Goal: Task Accomplishment & Management: Manage account settings

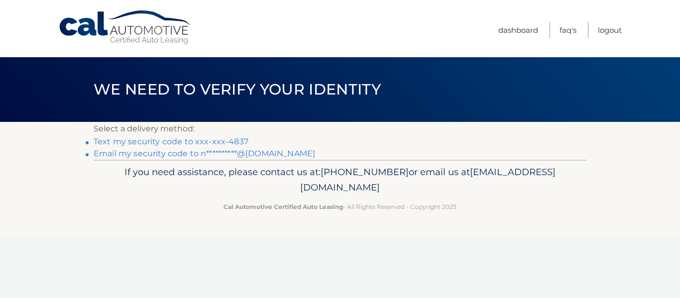
click at [193, 140] on link "Text my security code to xxx-xxx-4837" at bounding box center [171, 141] width 155 height 9
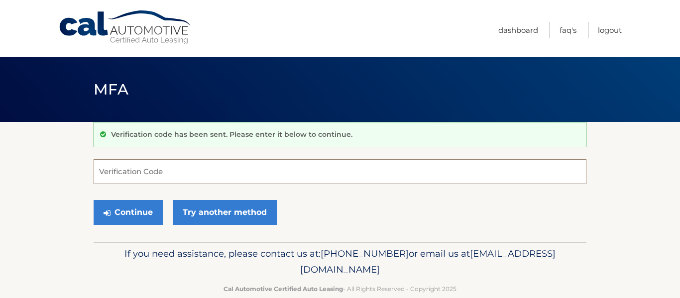
click at [217, 176] on input "Verification Code" at bounding box center [340, 171] width 493 height 25
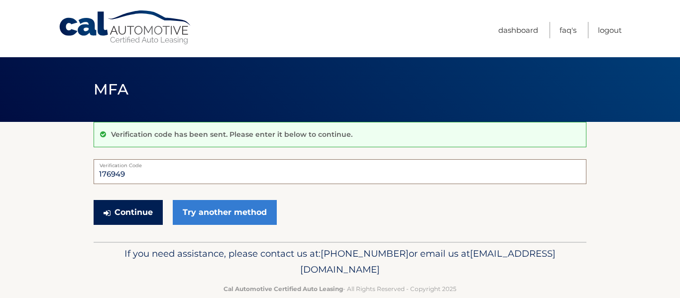
type input "176949"
click at [122, 215] on button "Continue" at bounding box center [128, 212] width 69 height 25
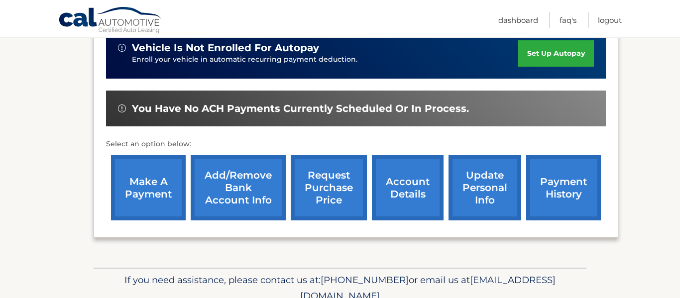
scroll to position [279, 0]
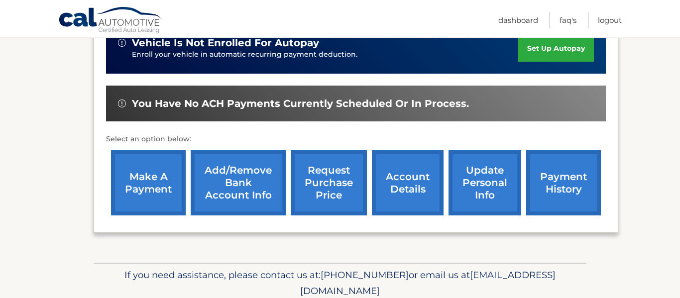
click at [408, 161] on link "account details" at bounding box center [408, 182] width 72 height 65
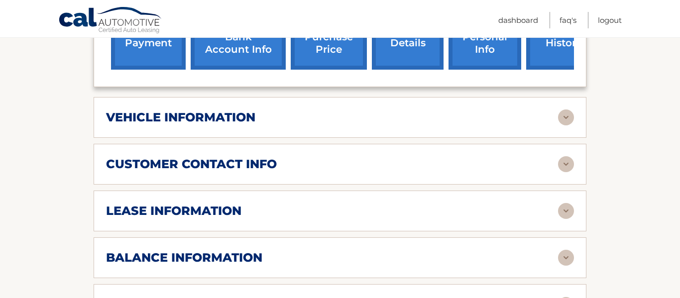
scroll to position [458, 0]
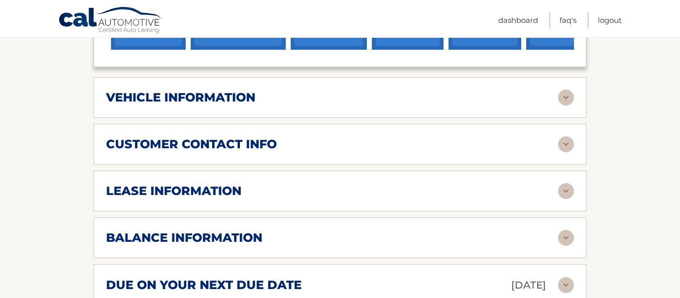
click at [569, 183] on img at bounding box center [566, 191] width 16 height 16
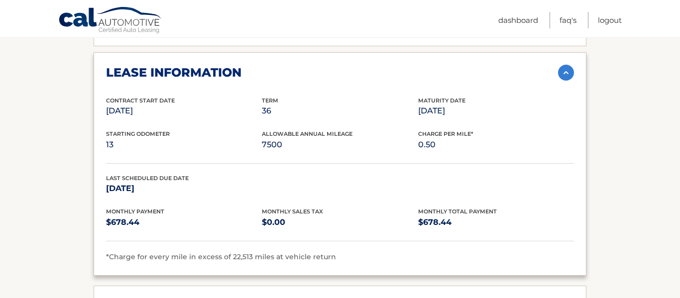
scroll to position [578, 0]
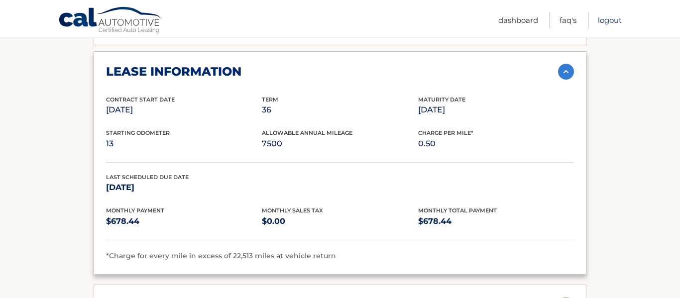
click at [615, 18] on link "Logout" at bounding box center [610, 20] width 24 height 16
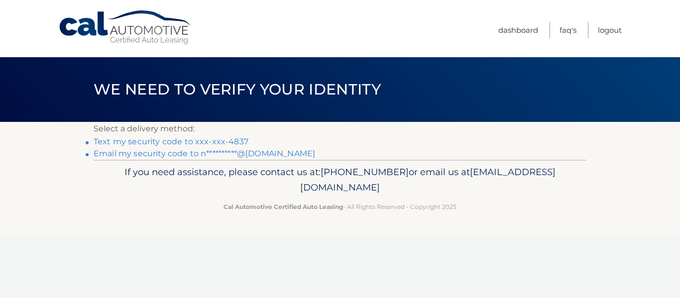
click at [225, 137] on link "Text my security code to xxx-xxx-4837" at bounding box center [171, 141] width 155 height 9
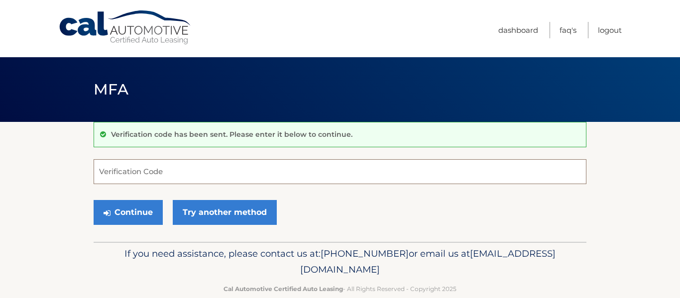
click at [161, 163] on input "Verification Code" at bounding box center [340, 171] width 493 height 25
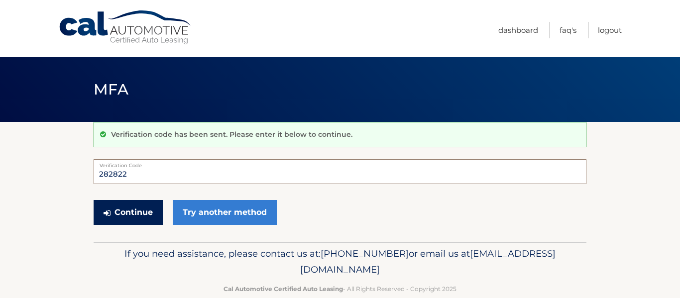
type input "282822"
click at [125, 214] on button "Continue" at bounding box center [128, 212] width 69 height 25
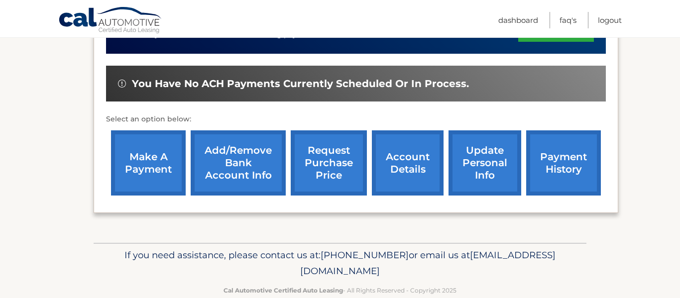
scroll to position [305, 0]
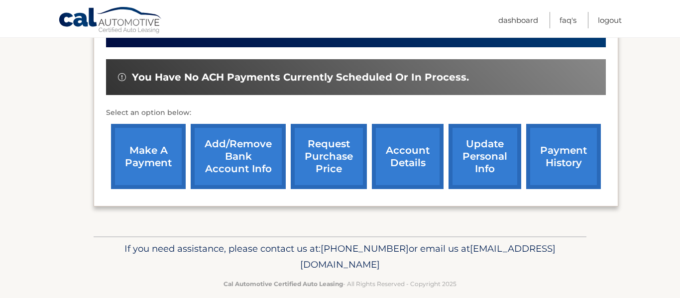
click at [405, 139] on link "account details" at bounding box center [408, 156] width 72 height 65
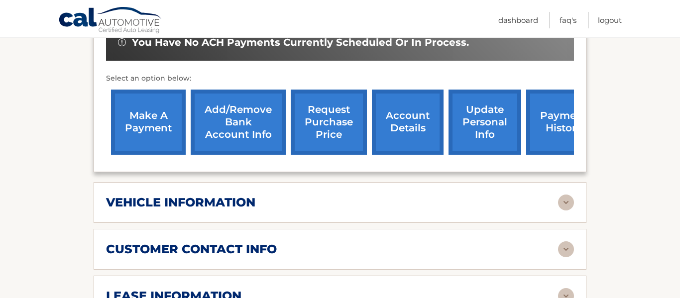
scroll to position [379, 0]
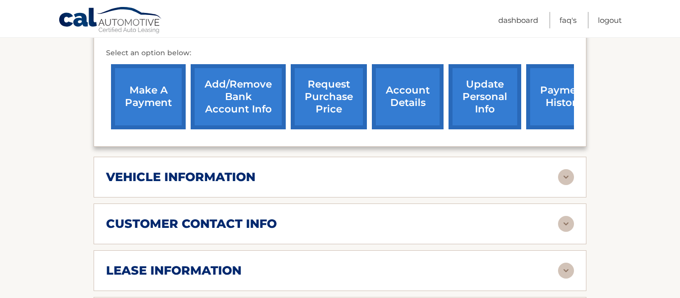
click at [446, 157] on div "vehicle information vehicle Year [DATE] vehicle make Lexus vehicle model RX 350…" at bounding box center [340, 177] width 493 height 41
click at [572, 169] on img at bounding box center [566, 177] width 16 height 16
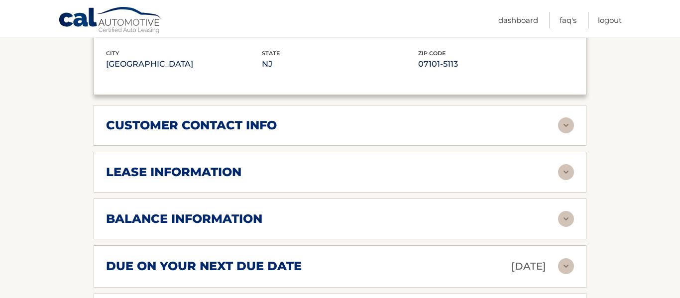
scroll to position [737, 0]
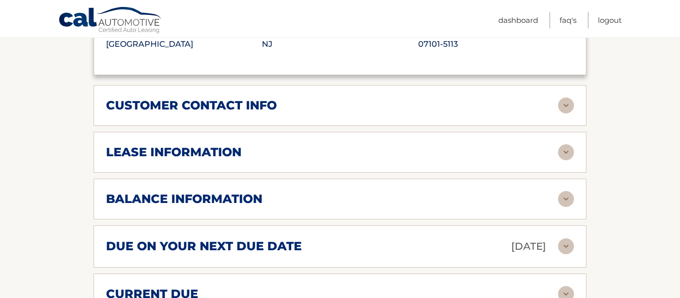
click at [568, 144] on img at bounding box center [566, 152] width 16 height 16
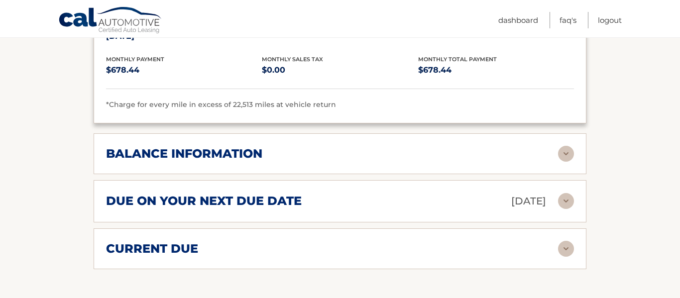
scroll to position [996, 0]
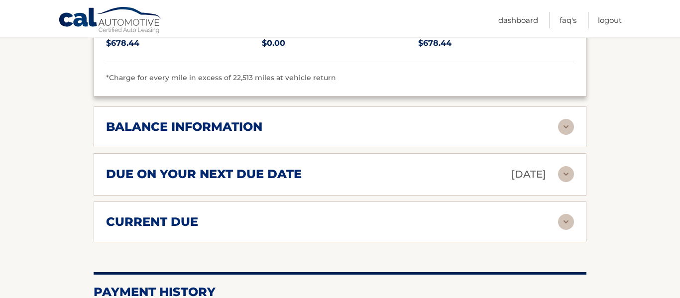
click at [559, 119] on img at bounding box center [566, 127] width 16 height 16
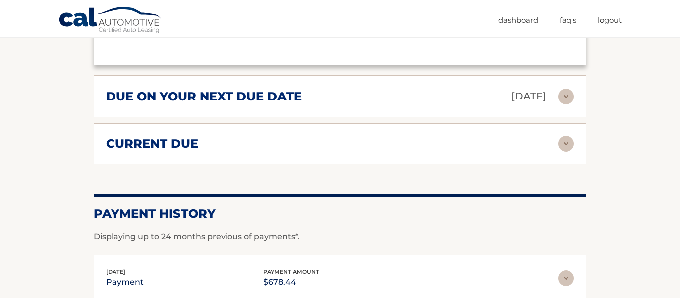
scroll to position [1196, 0]
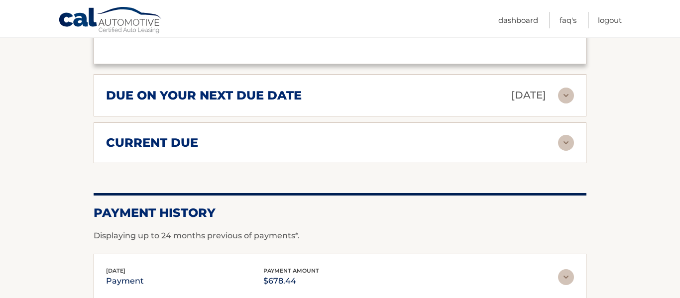
click at [561, 135] on img at bounding box center [566, 143] width 16 height 16
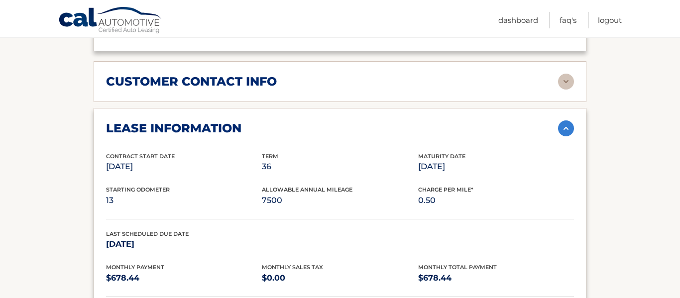
scroll to position [752, 0]
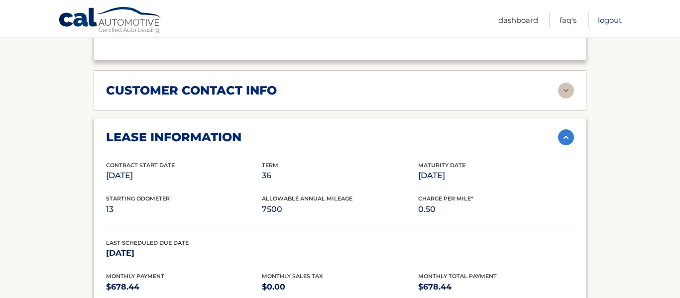
click at [608, 22] on link "Logout" at bounding box center [610, 20] width 24 height 16
